Goal: Task Accomplishment & Management: Complete application form

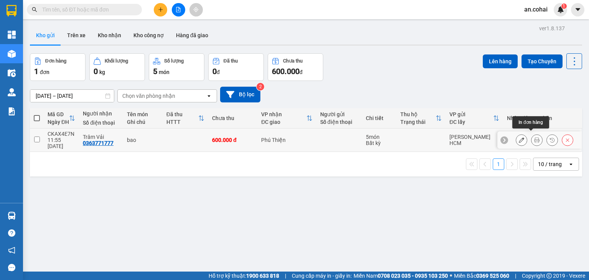
click at [534, 138] on button at bounding box center [536, 139] width 11 height 13
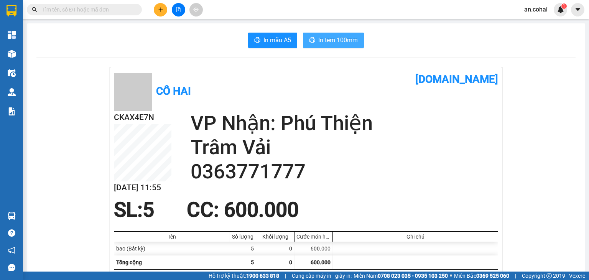
click at [328, 36] on span "In tem 100mm" at bounding box center [337, 40] width 39 height 10
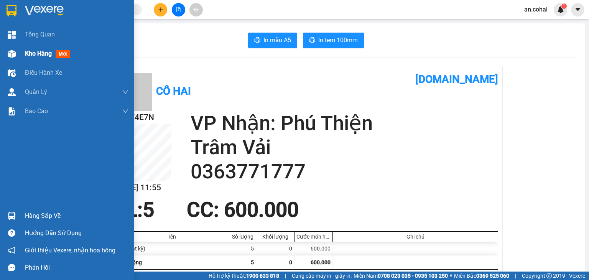
click at [39, 58] on div "Kho hàng mới" at bounding box center [49, 54] width 48 height 10
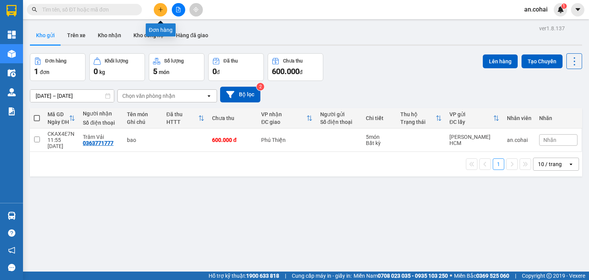
click at [161, 9] on icon "plus" at bounding box center [160, 9] width 0 height 4
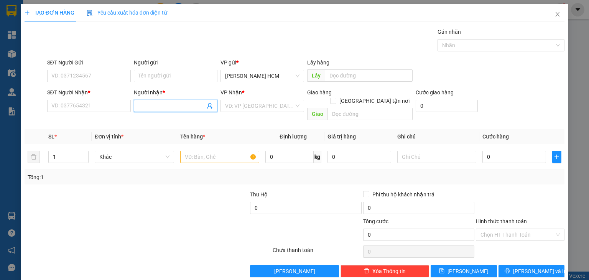
click at [164, 103] on input "Người nhận *" at bounding box center [171, 106] width 67 height 8
type input "CÔ HAI"
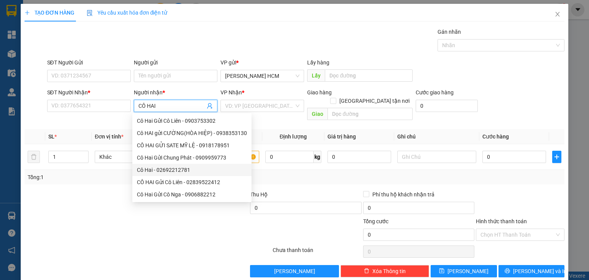
click at [177, 173] on div "Cô Hai - 02692212781" at bounding box center [192, 170] width 110 height 8
type input "02692212781"
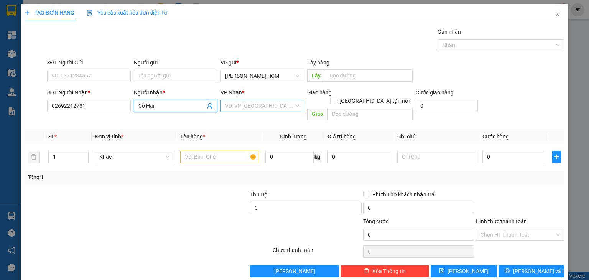
type input "Cô Hai"
click at [270, 109] on input "search" at bounding box center [259, 105] width 69 height 11
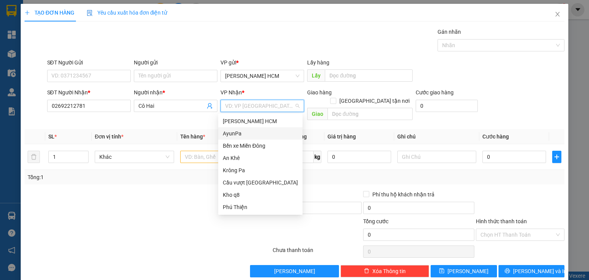
click at [245, 134] on div "AyunPa" at bounding box center [260, 133] width 75 height 8
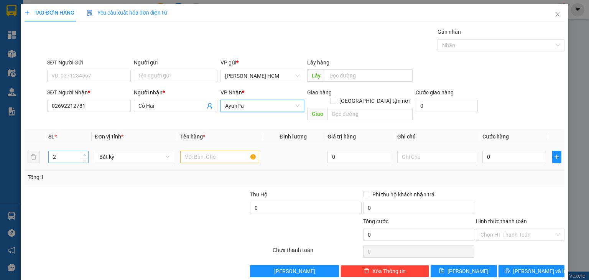
click at [85, 153] on span "up" at bounding box center [84, 155] width 5 height 5
type input "4"
click at [85, 153] on span "up" at bounding box center [84, 155] width 5 height 5
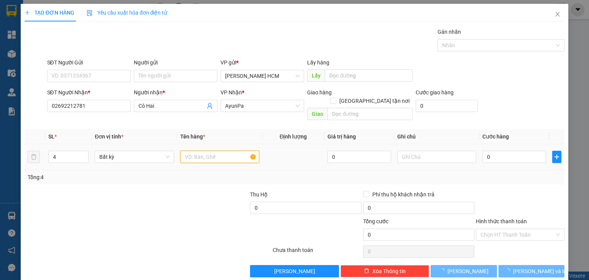
click at [194, 151] on input "text" at bounding box center [219, 157] width 79 height 12
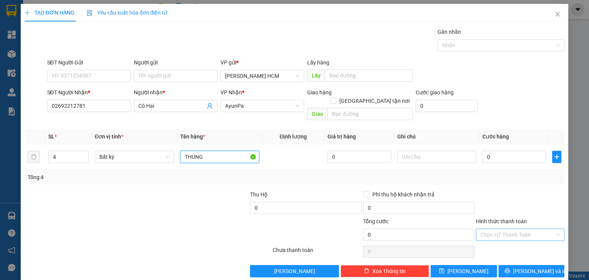
type input "THUNG"
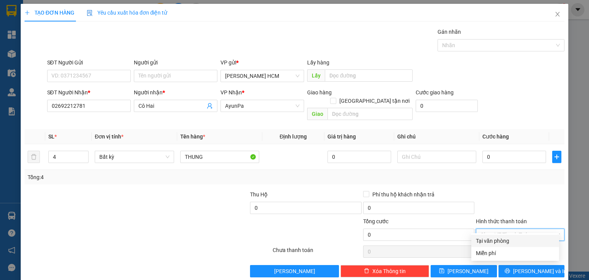
click at [492, 229] on input "Hình thức thanh toán" at bounding box center [517, 234] width 74 height 11
click at [492, 253] on div "Miễn phí" at bounding box center [515, 253] width 79 height 8
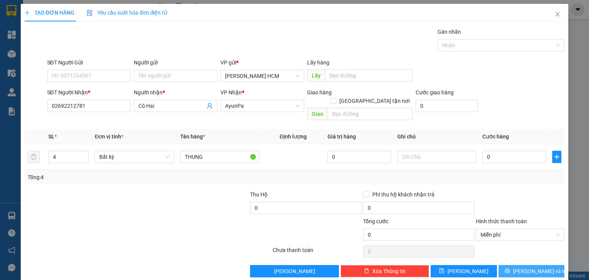
click at [510, 268] on icon "printer" at bounding box center [506, 270] width 5 height 5
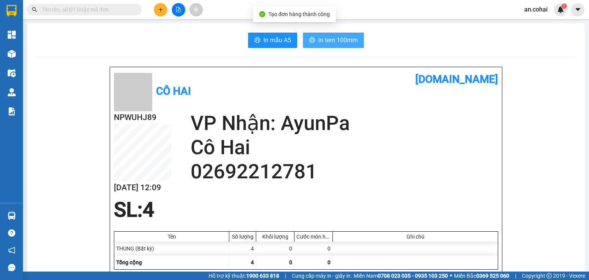
click at [328, 37] on span "In tem 100mm" at bounding box center [337, 40] width 39 height 10
click at [319, 39] on span "In tem 100mm" at bounding box center [337, 40] width 39 height 10
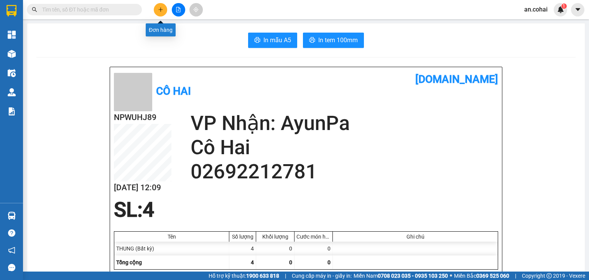
click at [160, 12] on button at bounding box center [160, 9] width 13 height 13
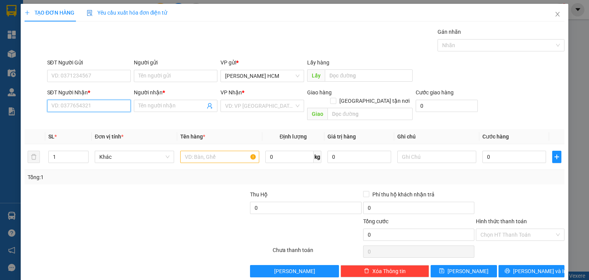
click at [97, 109] on input "SĐT Người Nhận *" at bounding box center [89, 106] width 84 height 12
type input "0905812692"
click at [104, 120] on div "0905812692 - ĐỨC BÁCH KHOA" at bounding box center [89, 121] width 77 height 8
type input "ĐỨC BÁCH KHOA"
type input "0905812692"
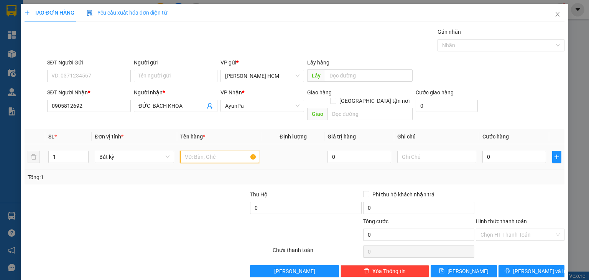
click at [198, 151] on input "text" at bounding box center [219, 157] width 79 height 12
type input "HOP"
click at [483, 151] on input "0" at bounding box center [514, 157] width 64 height 12
type input "004"
type input "4"
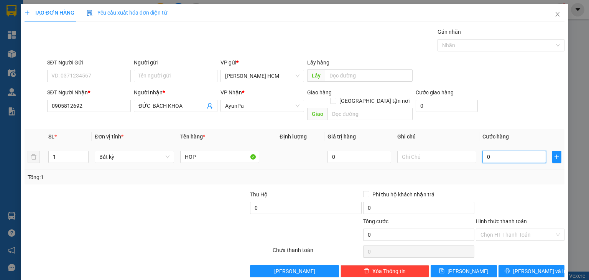
type input "4"
type input "0.040"
type input "40"
type input "40.000"
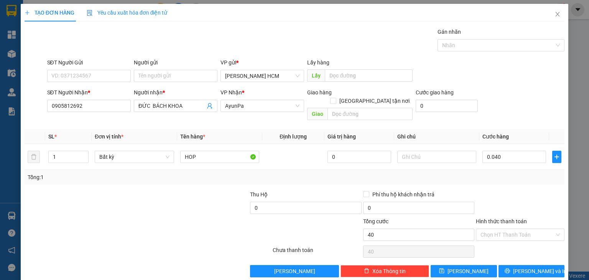
type input "40.000"
click at [480, 175] on div "Transit Pickup Surcharge Ids Transit Deliver Surcharge Ids Transit Deliver Surc…" at bounding box center [295, 153] width 540 height 250
click at [510, 268] on icon "printer" at bounding box center [506, 270] width 5 height 5
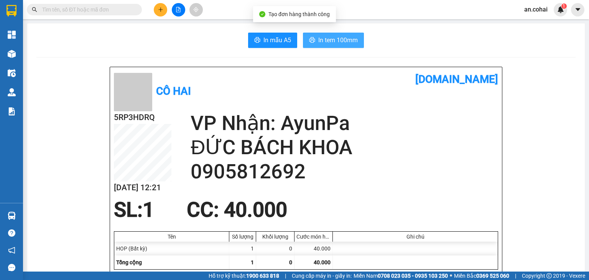
click at [311, 45] on button "In tem 100mm" at bounding box center [333, 40] width 61 height 15
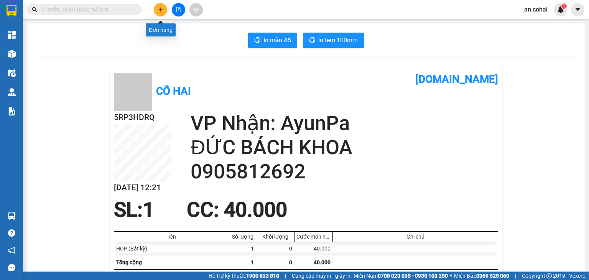
click at [159, 8] on icon "plus" at bounding box center [160, 9] width 5 height 5
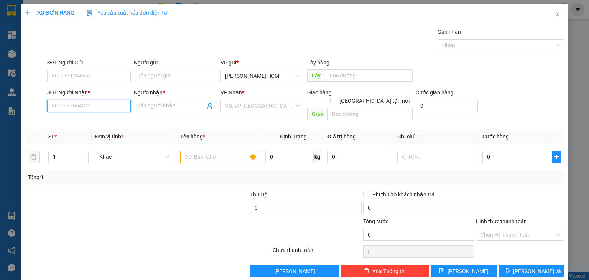
click at [84, 106] on input "SĐT Người Nhận *" at bounding box center [89, 106] width 84 height 12
type input "0935344535"
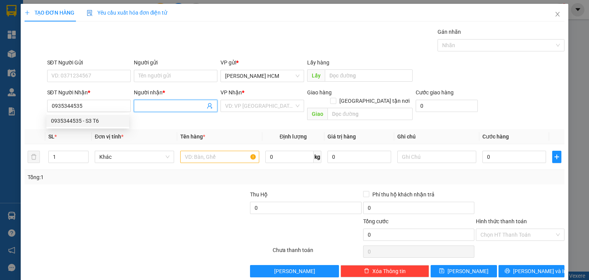
click at [172, 106] on input "Người nhận *" at bounding box center [171, 106] width 67 height 8
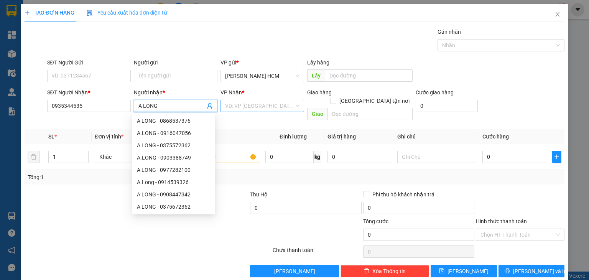
type input "A LONG"
click at [251, 106] on input "search" at bounding box center [259, 105] width 69 height 11
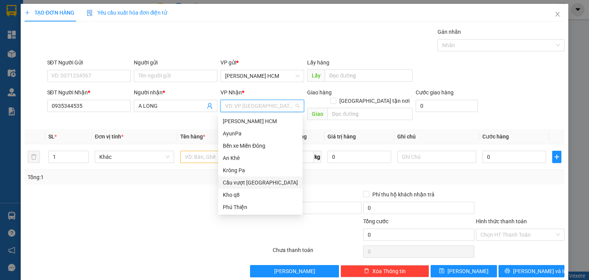
scroll to position [3, 0]
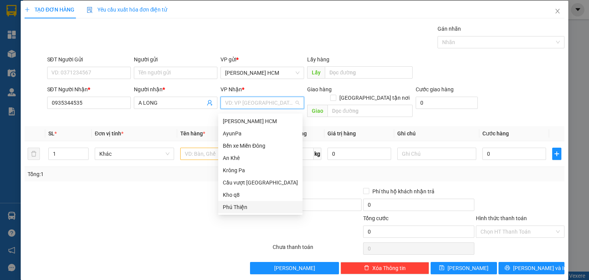
click at [239, 208] on div "Phú Thiện" at bounding box center [260, 207] width 75 height 8
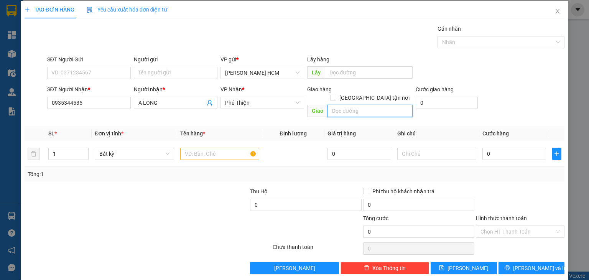
click at [355, 105] on input "text" at bounding box center [369, 111] width 85 height 12
type input "AYUNHA"
type input "2"
click at [84, 149] on span "up" at bounding box center [84, 151] width 5 height 5
click at [193, 148] on input "text" at bounding box center [219, 154] width 79 height 12
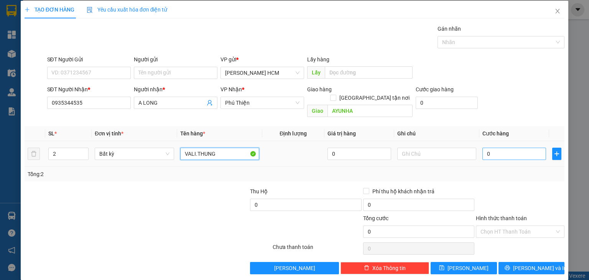
type input "VALI.THUNG"
click at [482, 148] on input "0" at bounding box center [514, 154] width 64 height 12
type input "001"
type input "1"
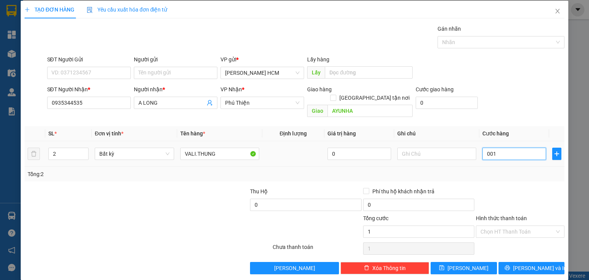
type input "0.010"
type input "10"
type input "00.100"
type input "100"
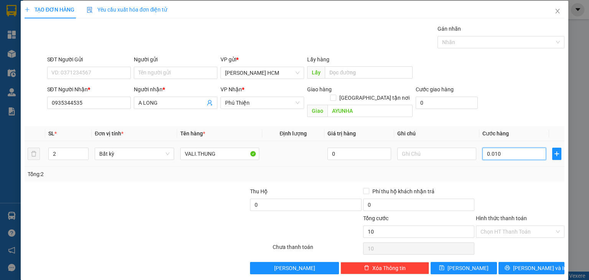
type input "100"
type input "100.000"
click at [531, 187] on div at bounding box center [520, 200] width 90 height 27
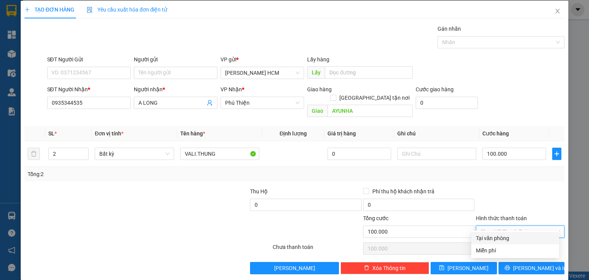
click at [516, 226] on input "Hình thức thanh toán" at bounding box center [517, 231] width 74 height 11
click at [501, 238] on div "Tại văn phòng" at bounding box center [515, 238] width 79 height 8
type input "0"
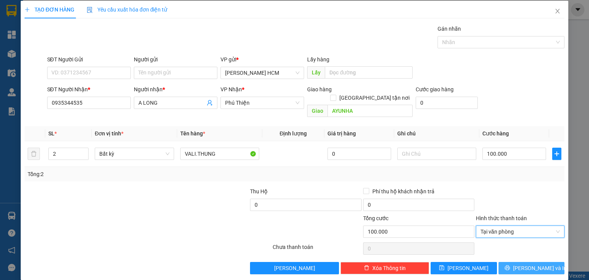
click at [532, 264] on span "Lưu và In" at bounding box center [540, 268] width 54 height 8
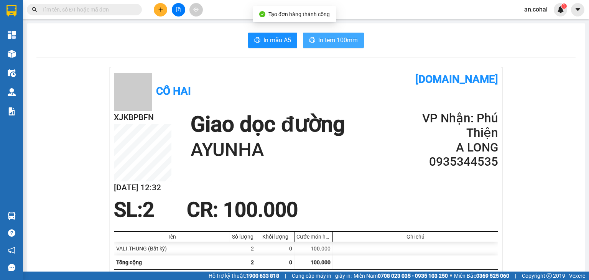
click at [333, 37] on span "In tem 100mm" at bounding box center [337, 40] width 39 height 10
click at [336, 41] on span "In tem 100mm" at bounding box center [337, 40] width 39 height 10
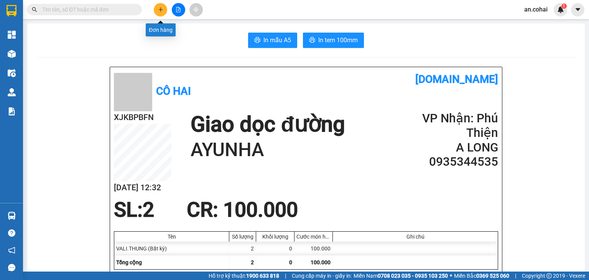
click at [161, 8] on icon "plus" at bounding box center [160, 9] width 0 height 4
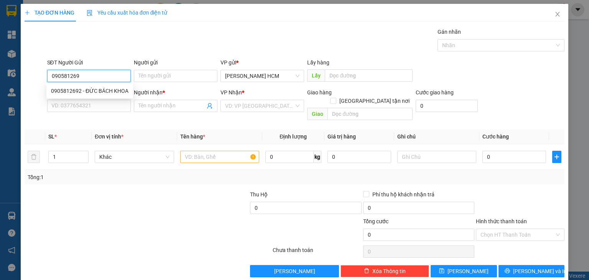
type input "0905812692"
drag, startPoint x: 49, startPoint y: 76, endPoint x: 82, endPoint y: 66, distance: 34.8
click at [82, 66] on div "SĐT Người Gửi 0905812692" at bounding box center [89, 71] width 84 height 27
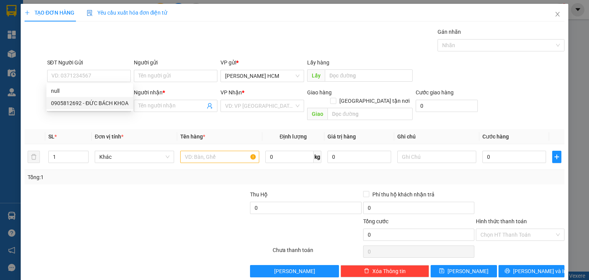
click at [147, 129] on th "Đơn vị tính *" at bounding box center [134, 136] width 85 height 15
click at [94, 110] on input "SĐT Người Nhận *" at bounding box center [89, 106] width 84 height 12
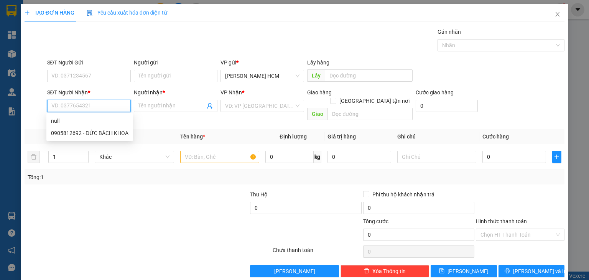
paste input "0905812692"
type input "0905812692"
click at [121, 121] on div "0905812692 - ĐỨC BÁCH KHOA" at bounding box center [89, 121] width 77 height 8
type input "ĐỨC BÁCH KHOA"
type input "0905812692"
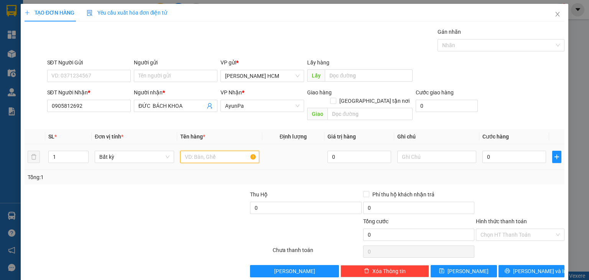
click at [207, 151] on input "text" at bounding box center [219, 157] width 79 height 12
type input "HOP"
click at [482, 153] on input "0" at bounding box center [514, 157] width 64 height 12
click at [511, 193] on div at bounding box center [520, 203] width 90 height 27
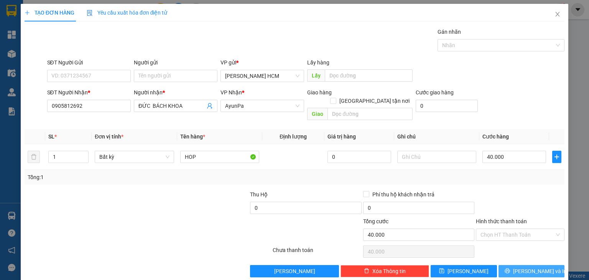
click at [519, 265] on button "Lưu và In" at bounding box center [531, 271] width 66 height 12
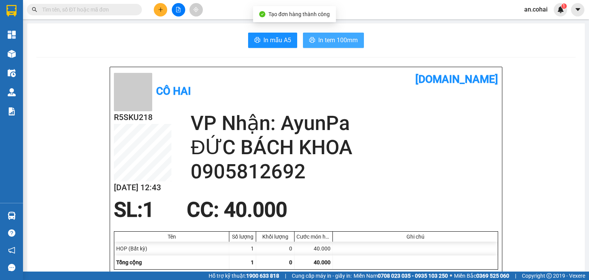
click at [328, 43] on span "In tem 100mm" at bounding box center [337, 40] width 39 height 10
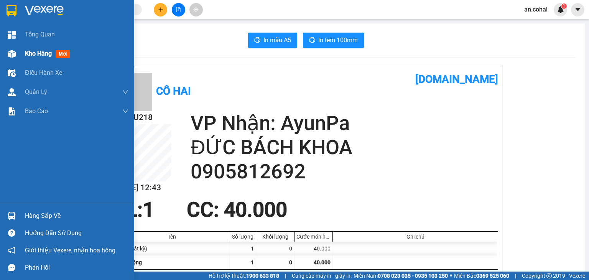
click at [32, 44] on div "Kho hàng mới" at bounding box center [76, 53] width 103 height 19
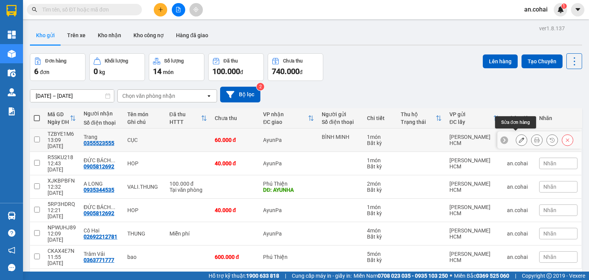
click at [524, 135] on div at bounding box center [544, 139] width 57 height 11
click at [531, 134] on button at bounding box center [536, 139] width 11 height 13
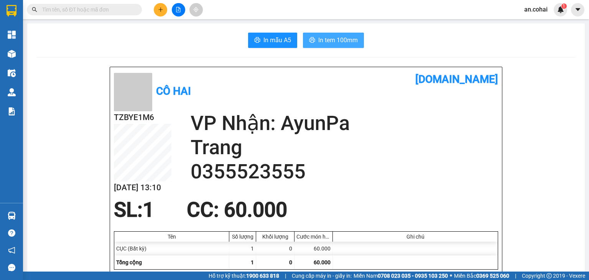
click at [319, 44] on span "In tem 100mm" at bounding box center [337, 40] width 39 height 10
